Goal: Check status

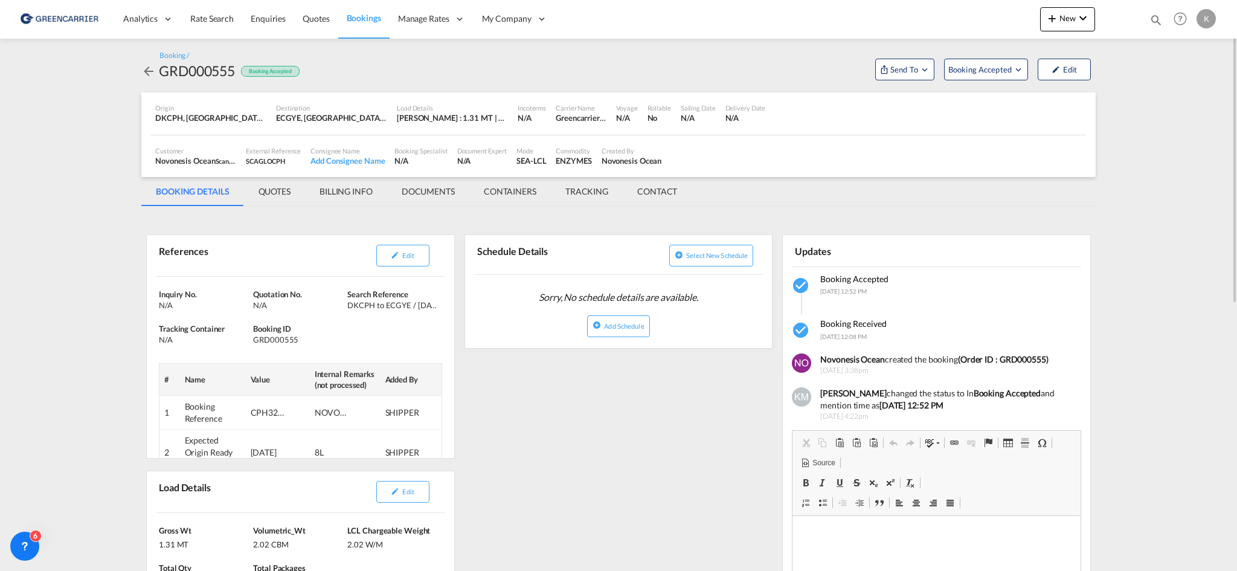
click at [145, 78] on md-icon "icon-arrow-left" at bounding box center [148, 71] width 15 height 15
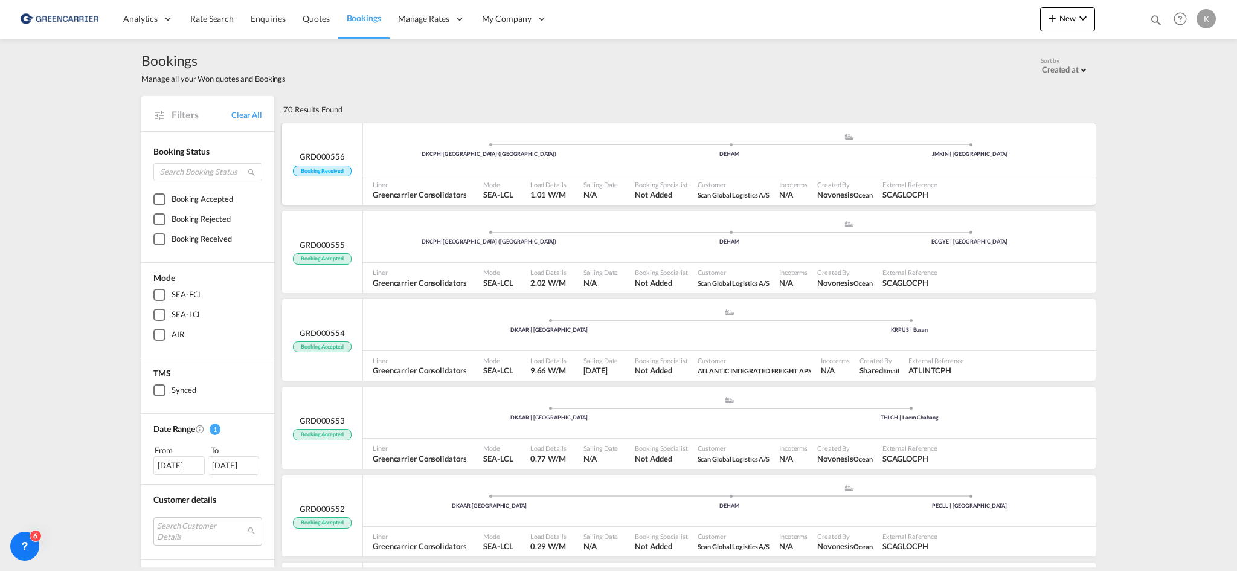
click at [454, 174] on div "DKCPH | [GEOGRAPHIC_DATA] (Kobenhavn) .a{fill:#aaa8ad;} .a{fill:#aaa8ad;} DEHAM…" at bounding box center [729, 164] width 733 height 82
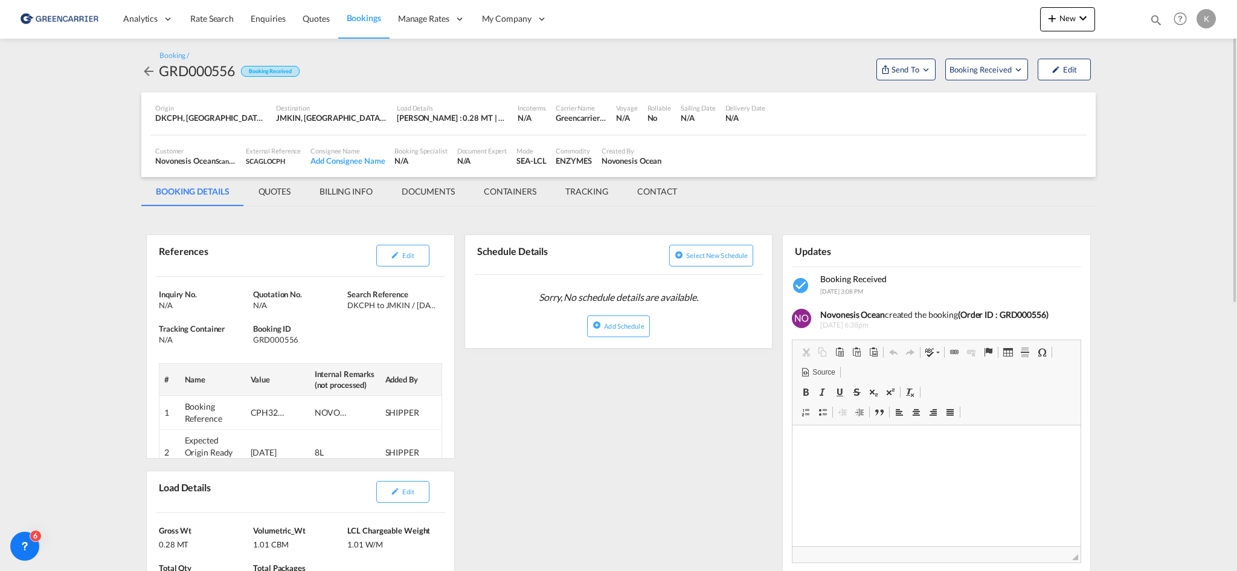
scroll to position [121, 0]
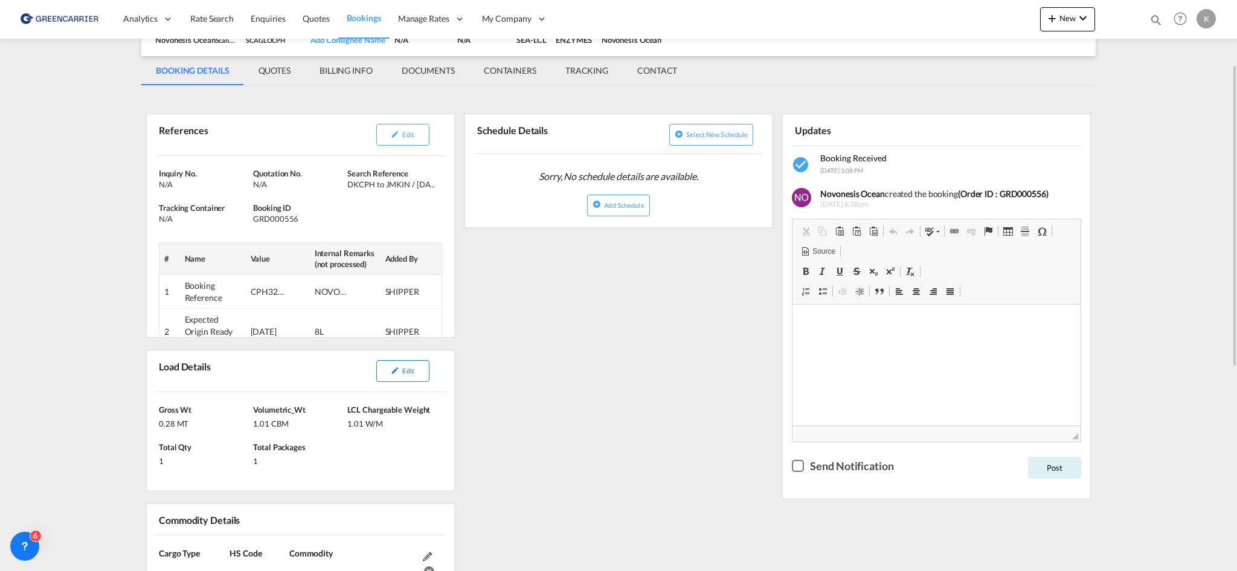
click at [410, 376] on button "Edit" at bounding box center [402, 371] width 53 height 22
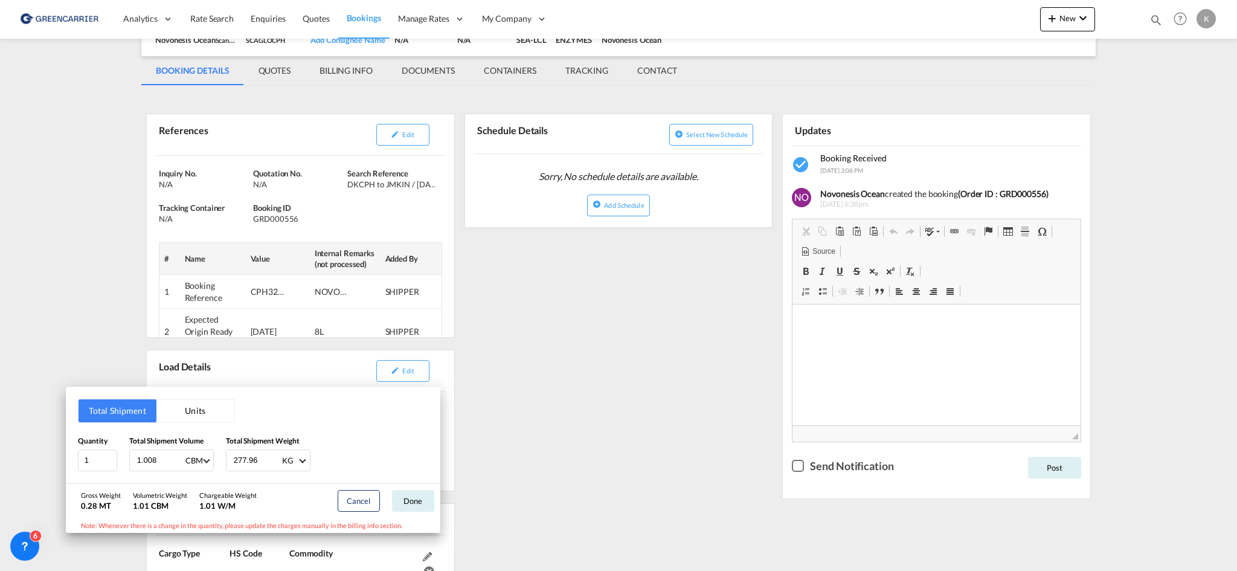
click at [557, 345] on div "Total Shipment Units Quantity 1 Total Shipment Volume 1.008 CBM CBM CFT Total S…" at bounding box center [618, 285] width 1237 height 571
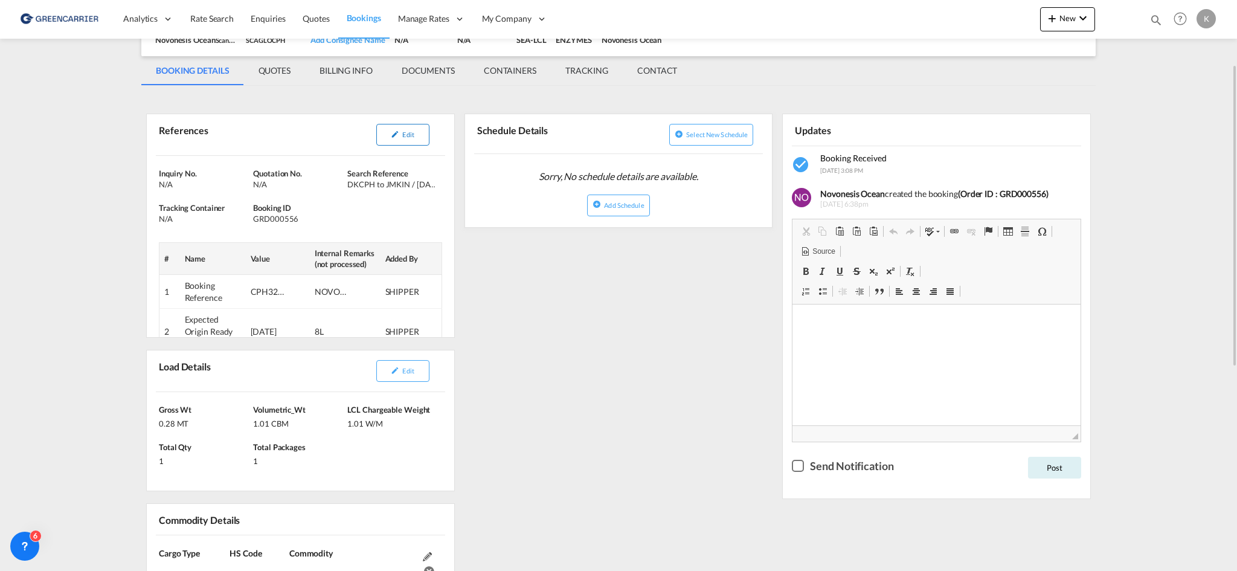
click at [395, 134] on md-icon "icon-pencil" at bounding box center [395, 134] width 8 height 8
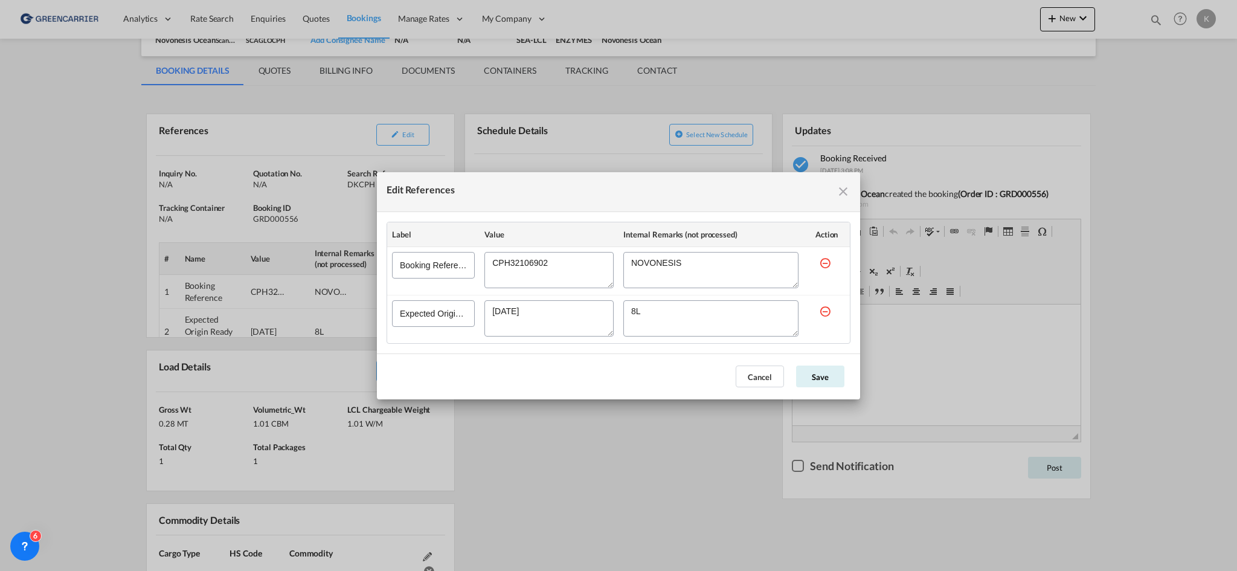
click at [537, 259] on textarea "Edit References" at bounding box center [549, 270] width 129 height 36
click at [775, 376] on button "Cancel" at bounding box center [760, 377] width 48 height 22
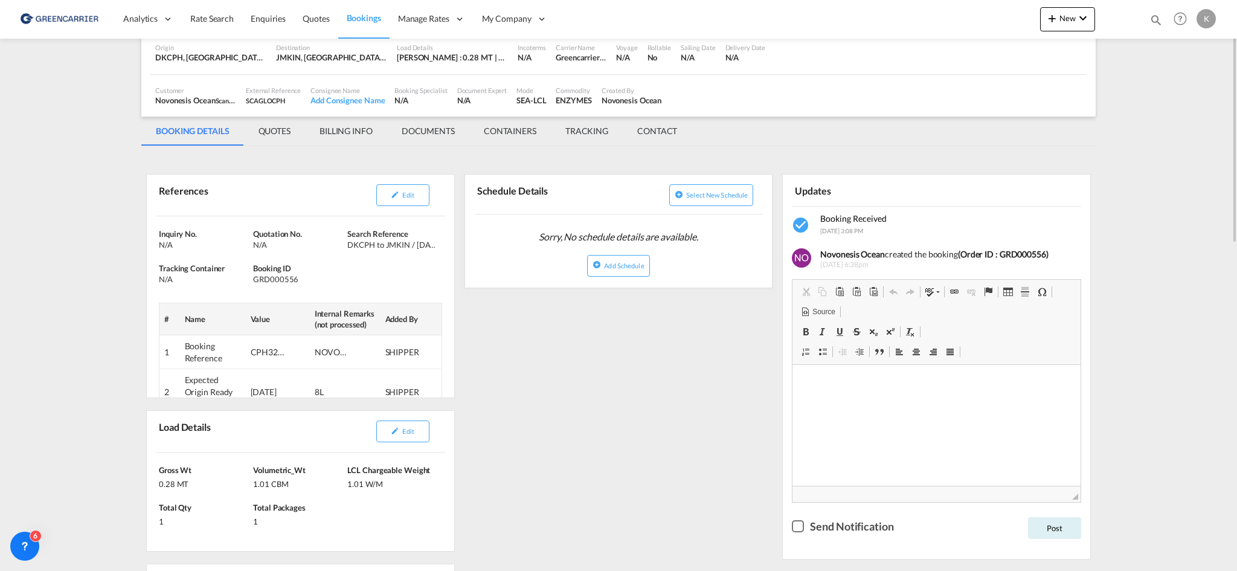
scroll to position [0, 0]
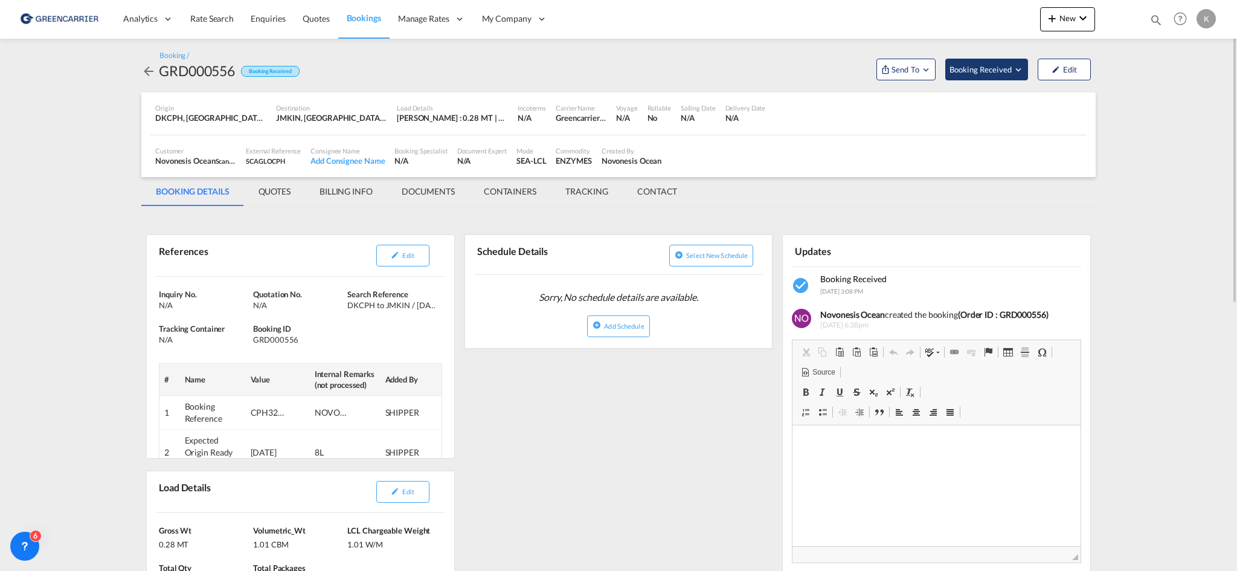
click at [1002, 65] on span "Booking Received" at bounding box center [981, 69] width 63 height 12
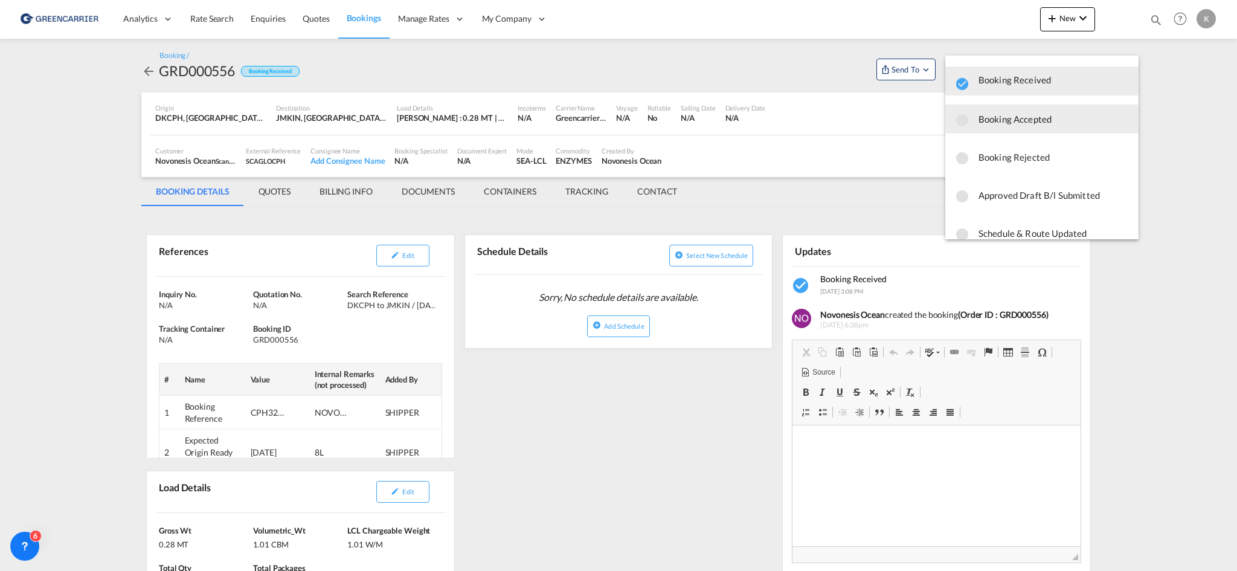
click at [997, 120] on span "Booking Accepted" at bounding box center [1054, 119] width 150 height 22
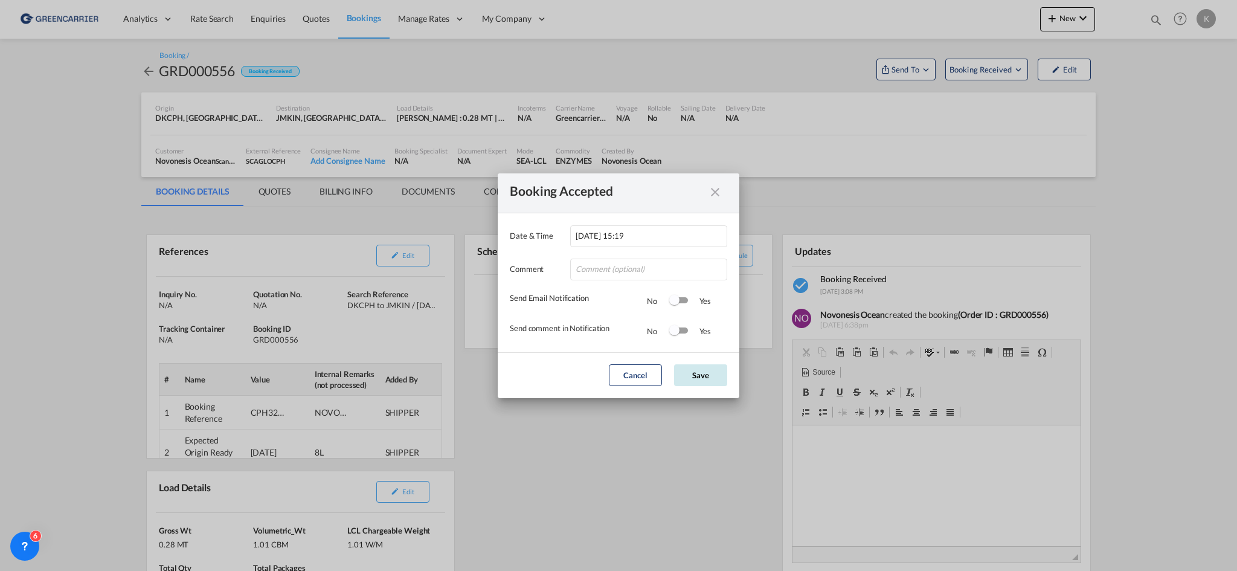
click at [688, 385] on button "Save" at bounding box center [700, 375] width 53 height 22
